Goal: Use online tool/utility: Utilize a website feature to perform a specific function

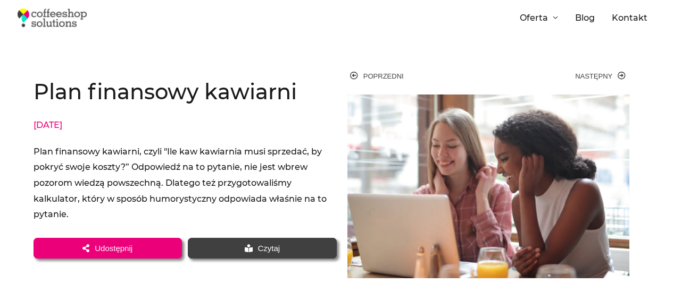
scroll to position [479, 0]
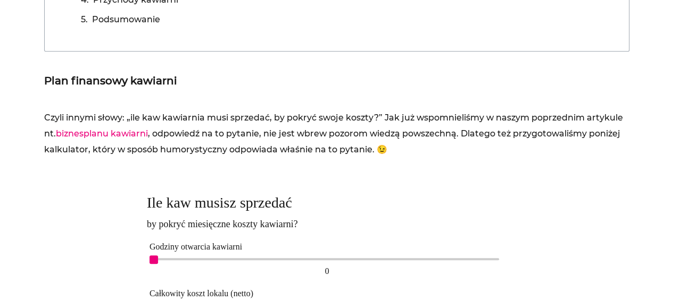
click at [266, 120] on p "Czyli innymi słowy: „ile kaw kawiarnia musi sprzedać, by pokryć swoje koszty?” …" at bounding box center [336, 133] width 585 height 47
click at [263, 133] on p "Czyli innymi słowy: „ile kaw kawiarnia musi sprzedać, by pokryć swoje koszty?” …" at bounding box center [336, 133] width 585 height 47
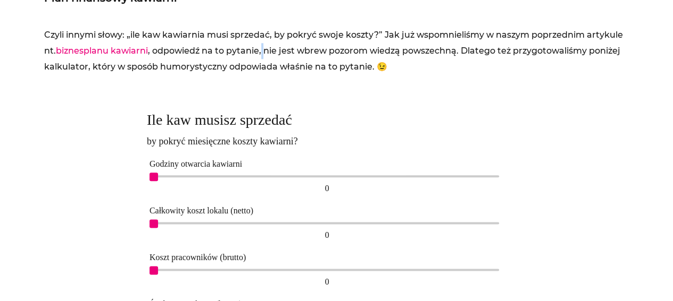
scroll to position [585, 0]
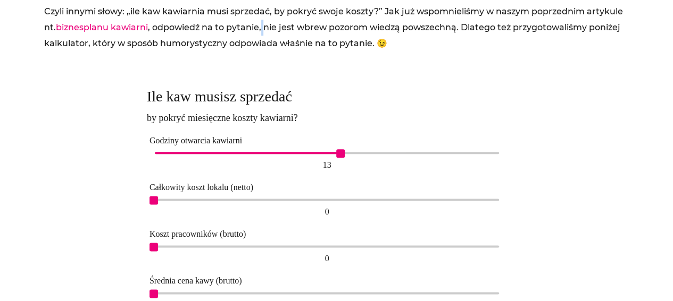
drag, startPoint x: 150, startPoint y: 152, endPoint x: 330, endPoint y: 154, distance: 180.3
click at [330, 154] on div "13 13" at bounding box center [326, 161] width 355 height 24
drag, startPoint x: 340, startPoint y: 153, endPoint x: 332, endPoint y: 153, distance: 8.5
click at [332, 153] on div "12" at bounding box center [327, 153] width 345 height 2
click at [362, 104] on h2 "Ile kaw musisz sprzedać" at bounding box center [327, 96] width 361 height 19
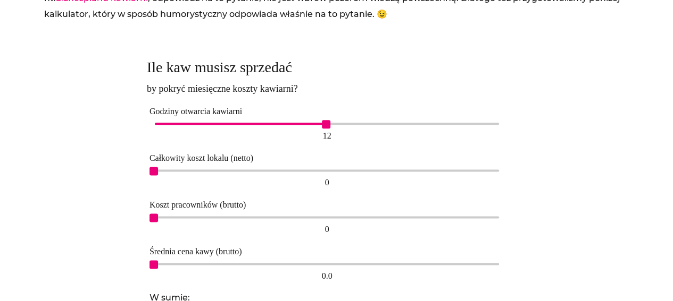
scroll to position [691, 0]
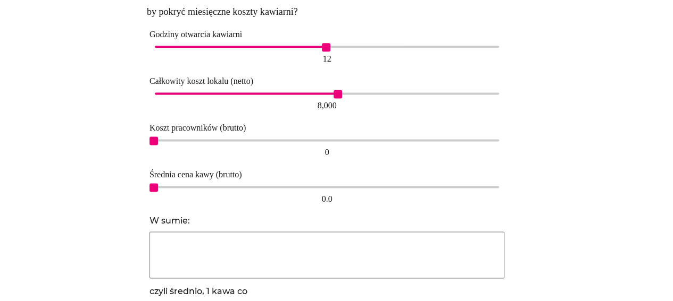
drag, startPoint x: 152, startPoint y: 93, endPoint x: 284, endPoint y: 102, distance: 132.7
click at [334, 102] on div "8,000 8,000" at bounding box center [326, 102] width 355 height 24
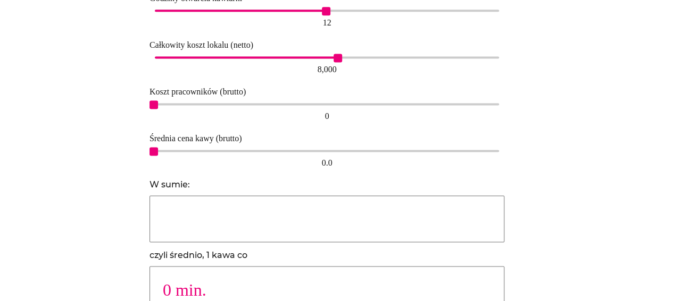
scroll to position [744, 0]
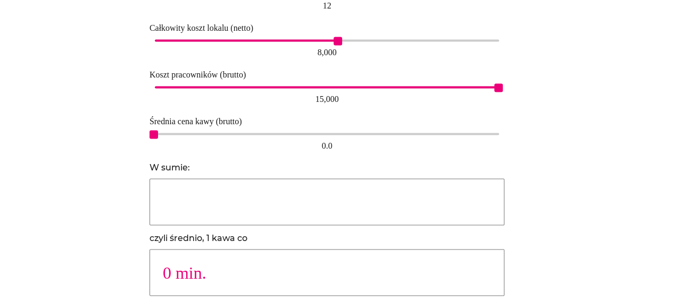
drag, startPoint x: 156, startPoint y: 88, endPoint x: 516, endPoint y: 91, distance: 359.5
click at [516, 91] on div "Ile kaw musisz sprzedać by pokryć miesięczne koszty kawiarni? Godziny otwarcia …" at bounding box center [336, 116] width 379 height 388
click at [124, 148] on div at bounding box center [92, 116] width 97 height 398
type input "11330"
type input "2 min."
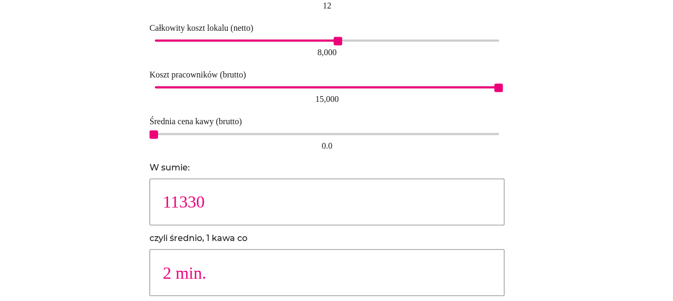
type input "8070"
type input "3 min."
type input "5651"
type input "4 min."
type input "4042"
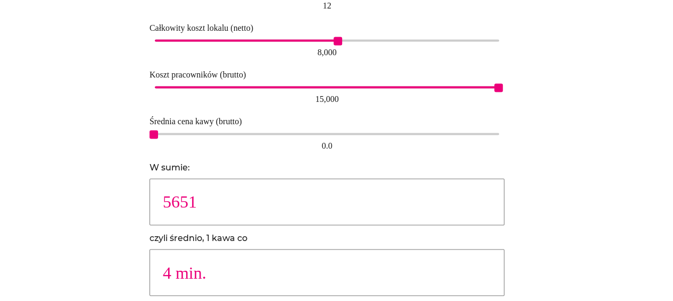
type input "5 min."
type input "2829"
type input "8 min."
type input "2460"
type input "9 min."
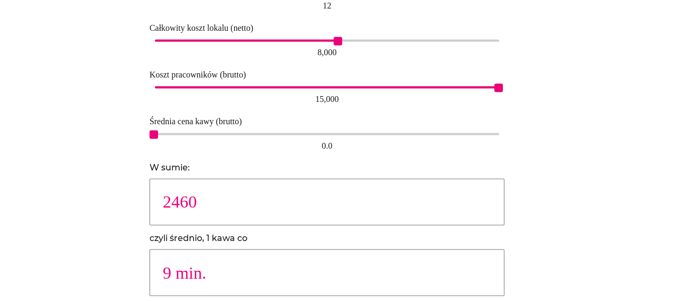
type input "2264"
type input "10 min."
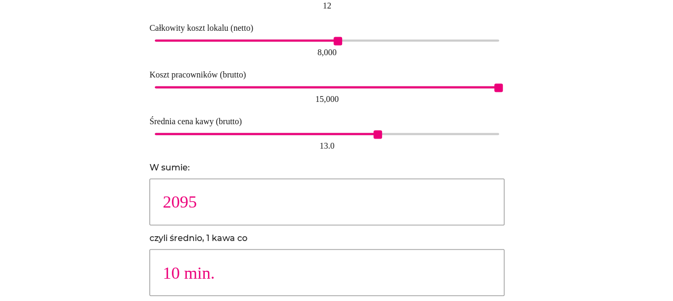
type input "2021"
type input "11 min."
type input "1825"
type input "12 min."
type input "1715"
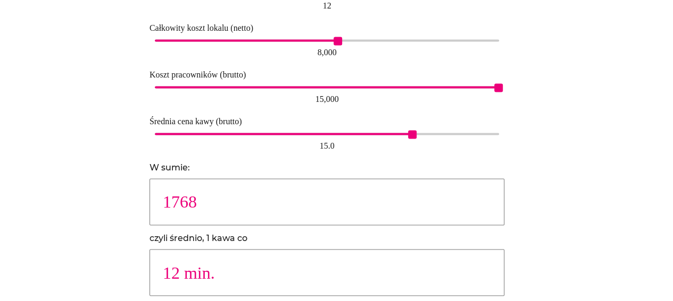
type input "13 min."
type input "1572"
type input "14 min."
type input "1451"
type input "15 min."
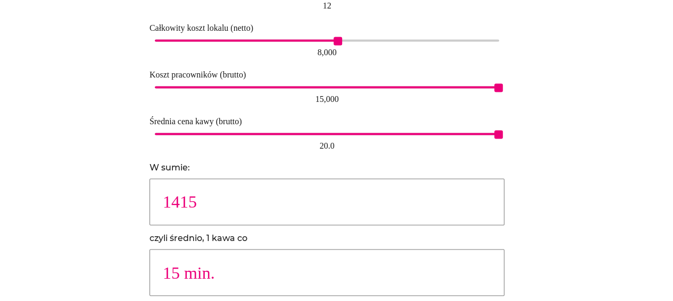
drag, startPoint x: 245, startPoint y: 136, endPoint x: 515, endPoint y: 147, distance: 270.9
click at [515, 147] on div "Ile kaw musisz sprzedać by pokryć miesięczne koszty kawiarni? Godziny otwarcia …" at bounding box center [336, 116] width 379 height 388
type input "1664"
type input "13 min."
type input "2264"
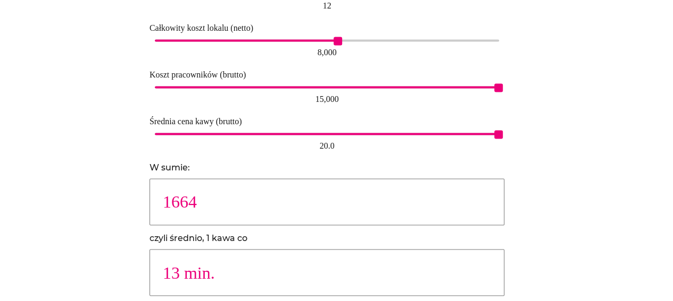
type input "10 min."
type input "3142"
type input "7 min."
type input "5651"
type input "4 min."
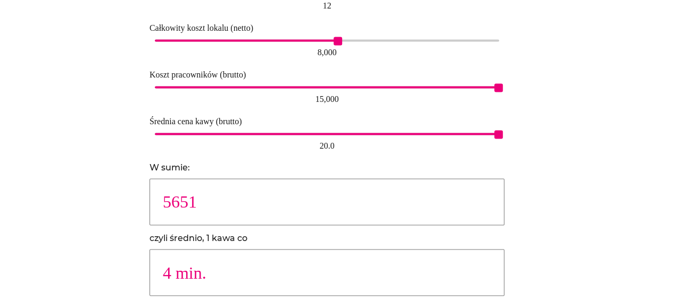
type input "14110"
type input "2 min."
type input "0 min."
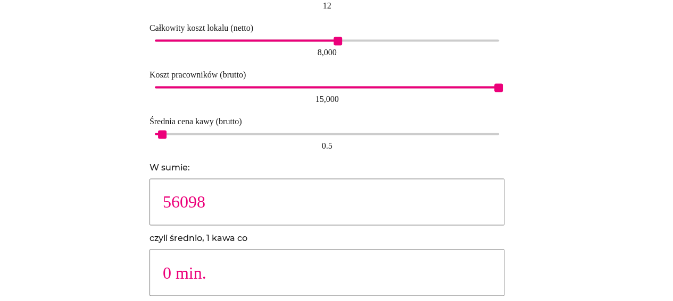
type input "28395"
type input "1 min."
type input "14110"
type input "2 min."
type input "7077"
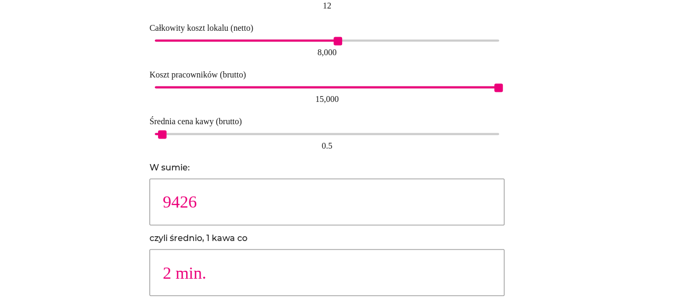
type input "3 min."
type input "4713"
type input "5 min."
type input "3770"
type input "6 min."
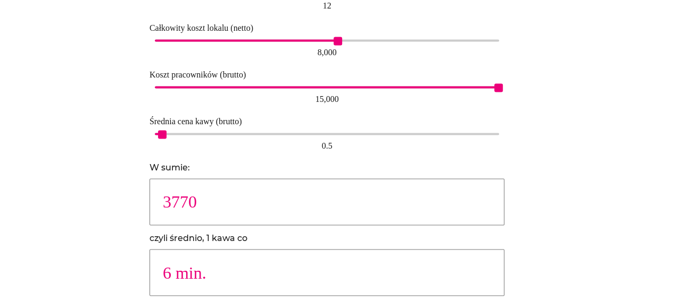
type input "3142"
type input "7 min."
type input "2829"
type input "8 min."
type input "2460"
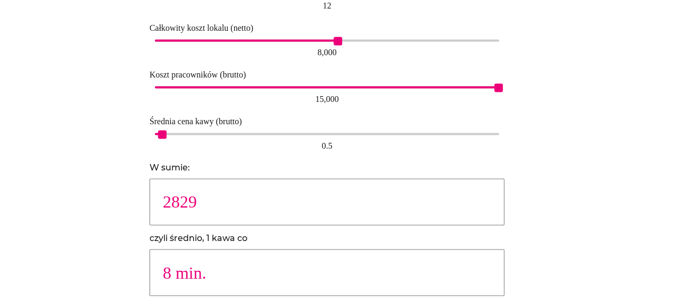
type input "9 min."
type input "2264"
type input "10 min."
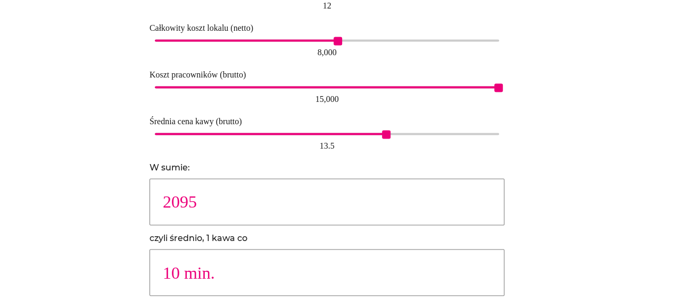
type input "2021"
type input "11 min."
type input "1825"
type input "12 min."
type input "1715"
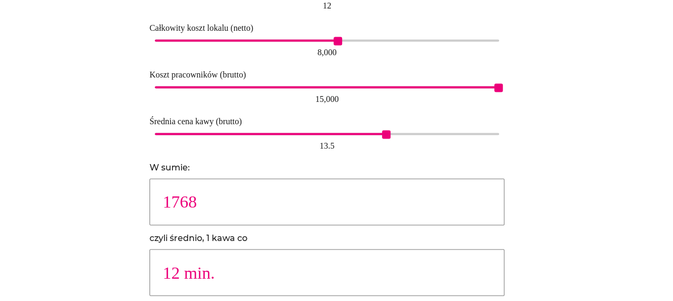
type input "13 min."
type input "1572"
type input "14 min."
type input "1489"
type input "15 min."
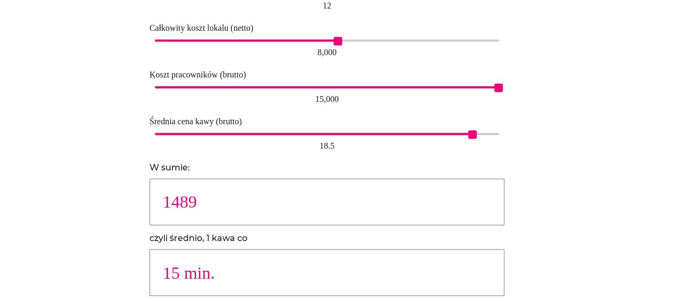
type input "1415"
drag, startPoint x: 499, startPoint y: 136, endPoint x: 515, endPoint y: 140, distance: 16.5
click at [515, 140] on div "Ile kaw musisz sprzedać by pokryć miesięczne koszty kawiarni? Godziny otwarcia …" at bounding box center [336, 116] width 379 height 388
click at [141, 161] on div "Ile kaw musisz sprzedać by pokryć miesięczne koszty kawiarni? Godziny otwarcia …" at bounding box center [336, 116] width 390 height 398
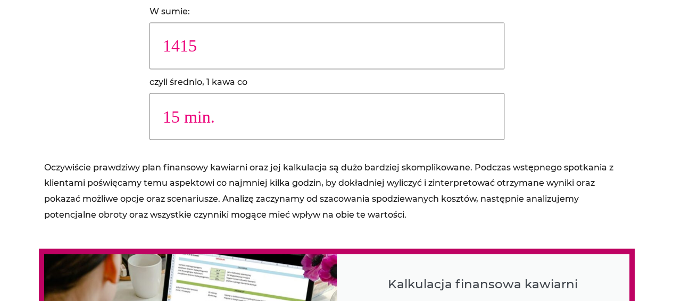
scroll to position [904, 0]
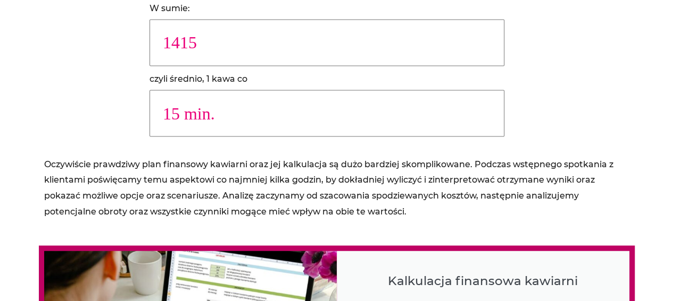
click at [113, 176] on p "Oczywiście prawdziwy plan finansowy kawiarni oraz jej kalkulacja są dużo bardzi…" at bounding box center [336, 187] width 585 height 63
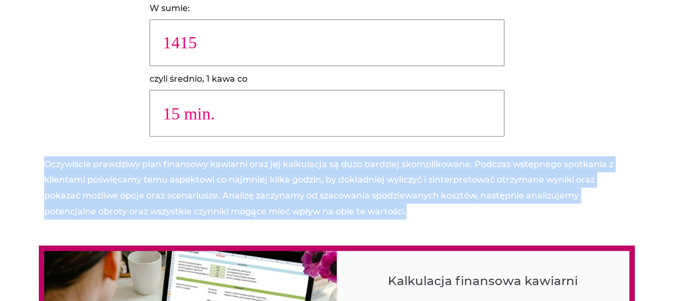
click at [113, 176] on p "Oczywiście prawdziwy plan finansowy kawiarni oraz jej kalkulacja są dużo bardzi…" at bounding box center [336, 187] width 585 height 63
click at [149, 178] on p "Oczywiście prawdziwy plan finansowy kawiarni oraz jej kalkulacja są dużo bardzi…" at bounding box center [336, 187] width 585 height 63
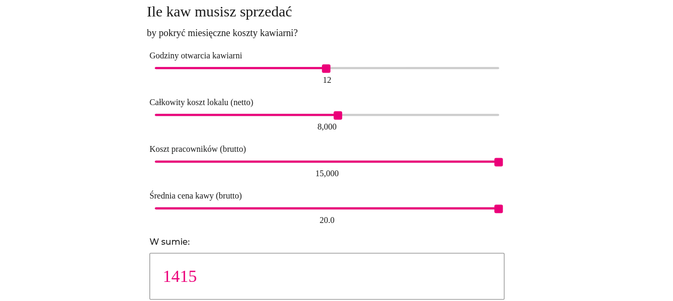
scroll to position [638, 0]
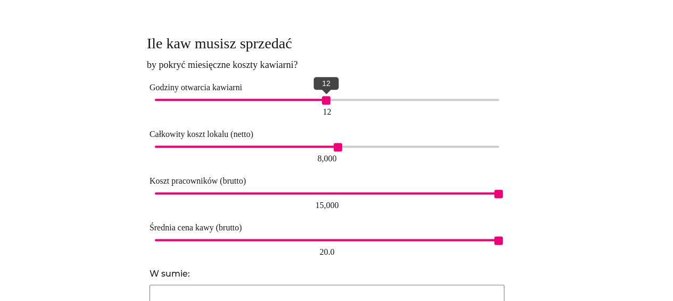
type input "17 min."
drag, startPoint x: 326, startPoint y: 99, endPoint x: 344, endPoint y: 100, distance: 17.0
click at [344, 100] on span "13" at bounding box center [340, 100] width 9 height 9
type input "1445"
type input "16 min."
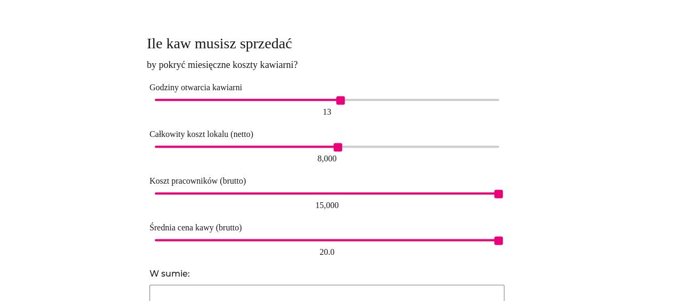
type input "1568"
type input "15 min."
type input "1630"
type input "14 min."
type input "1784"
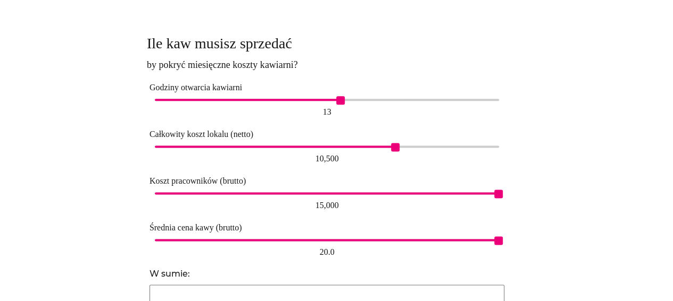
type input "13 min."
type input "1845"
drag, startPoint x: 339, startPoint y: 145, endPoint x: 568, endPoint y: 148, distance: 229.2
click at [568, 148] on div "Ile kaw musisz sprzedać by pokryć miesięczne koszty kawiarni? Godziny otwarcia …" at bounding box center [336, 222] width 585 height 398
click at [564, 150] on div at bounding box center [579, 222] width 97 height 398
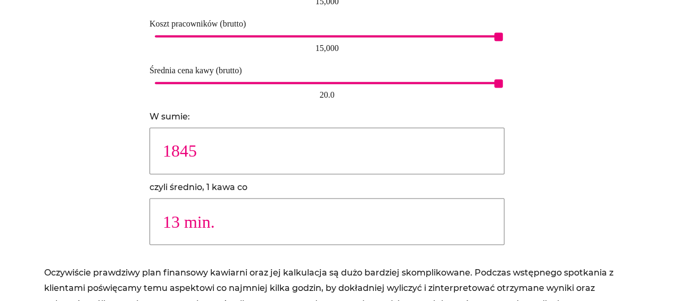
scroll to position [798, 0]
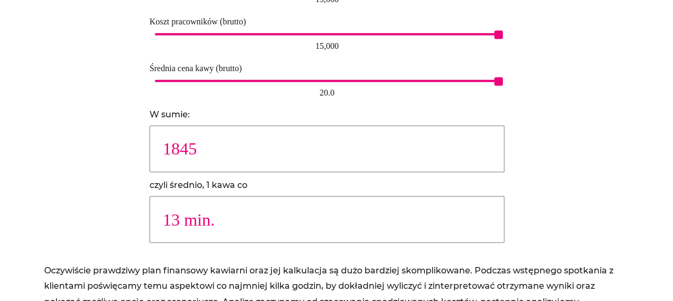
click at [76, 195] on div at bounding box center [92, 63] width 97 height 398
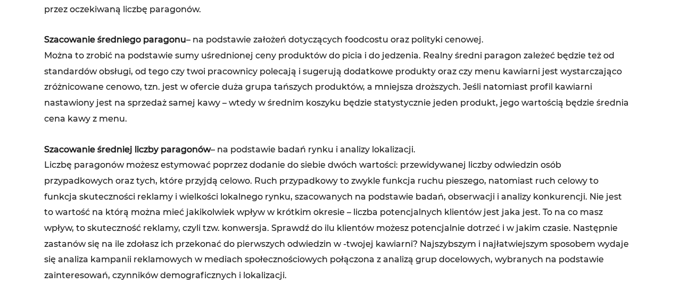
scroll to position [2127, 0]
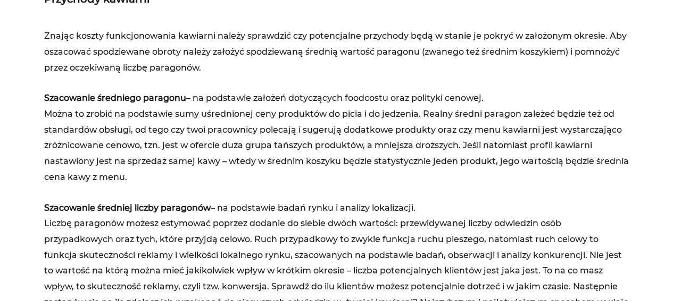
click at [321, 140] on p "Szacowanie średniego paragonu – na podstawie założeń dotyczących foodcostu oraz…" at bounding box center [336, 137] width 585 height 95
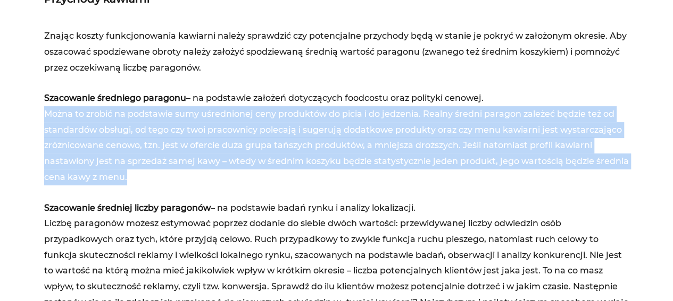
click at [321, 140] on p "Szacowanie średniego paragonu – na podstawie założeń dotyczących foodcostu oraz…" at bounding box center [336, 137] width 585 height 95
click at [312, 150] on p "Szacowanie średniego paragonu – na podstawie założeń dotyczących foodcostu oraz…" at bounding box center [336, 137] width 585 height 95
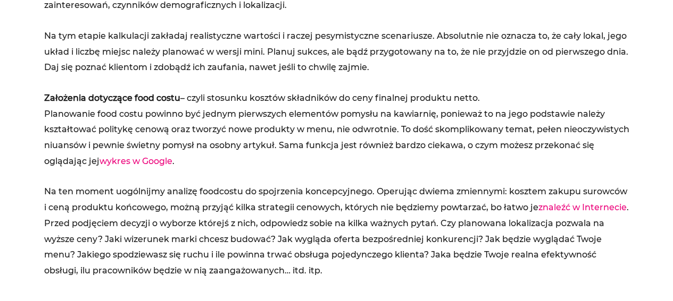
scroll to position [2606, 0]
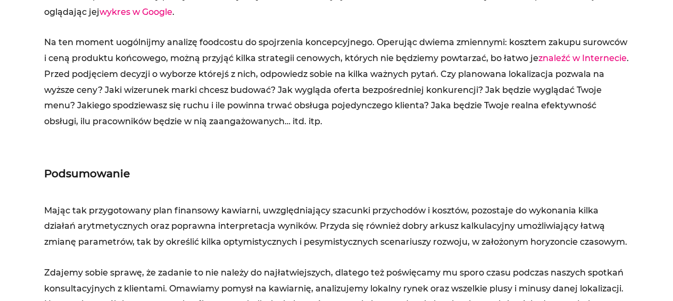
click at [291, 155] on div "Podsumowanie" at bounding box center [336, 173] width 585 height 37
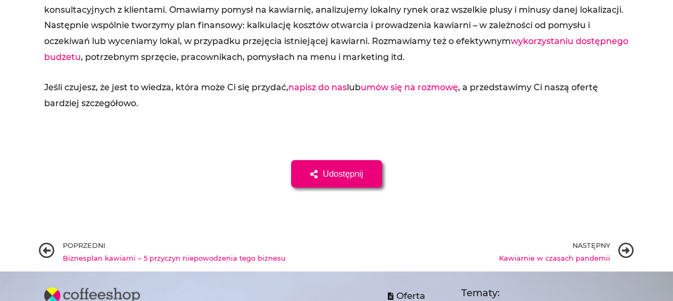
scroll to position [2925, 0]
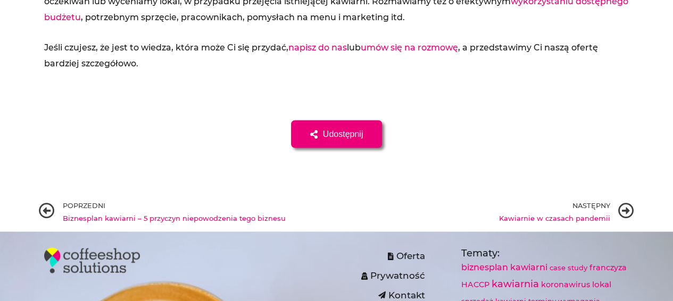
click at [197, 133] on div "Udostępnij" at bounding box center [337, 134] width 596 height 28
